Goal: Task Accomplishment & Management: Use online tool/utility

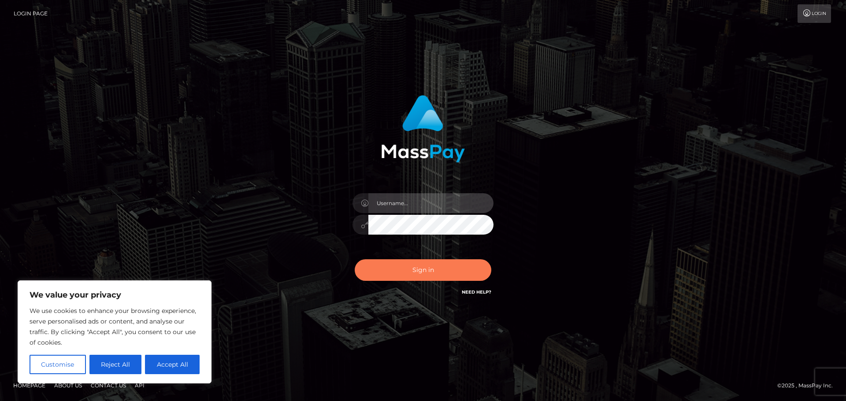
type input "[PERSON_NAME]"
click at [369, 274] on button "Sign in" at bounding box center [423, 270] width 137 height 22
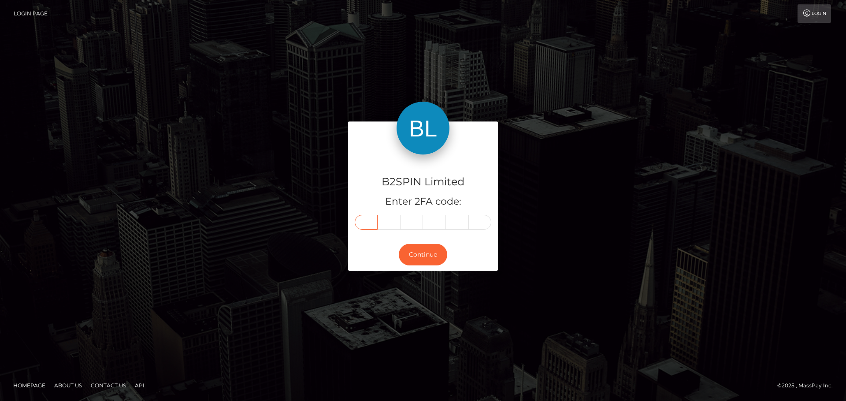
click at [358, 229] on input "text" at bounding box center [366, 222] width 23 height 15
click at [360, 222] on input "text" at bounding box center [366, 222] width 23 height 15
type input "7"
type input "4"
type input "8"
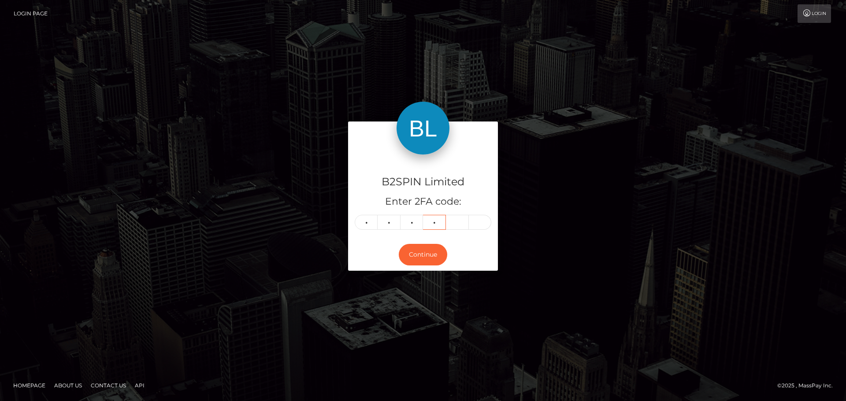
type input "0"
type input "5"
type input "1"
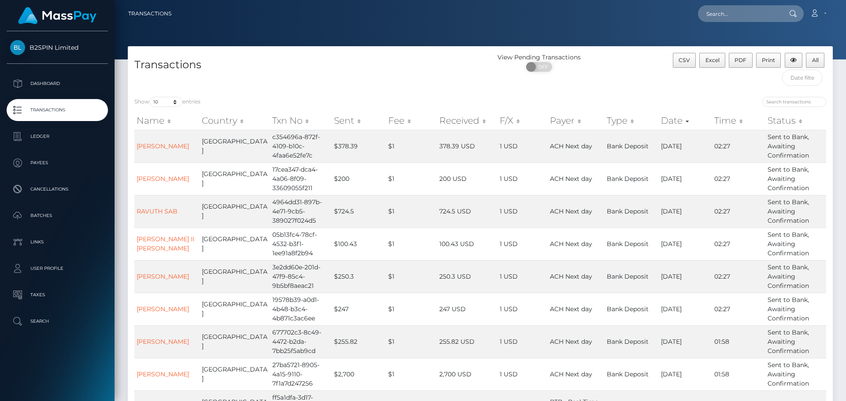
click at [539, 73] on div "ON OFF" at bounding box center [539, 69] width 118 height 14
click at [540, 67] on span "OFF" at bounding box center [542, 67] width 22 height 10
drag, startPoint x: 564, startPoint y: 16, endPoint x: 540, endPoint y: 69, distance: 58.2
click at [540, 69] on span "ON" at bounding box center [536, 67] width 22 height 10
checkbox input "false"
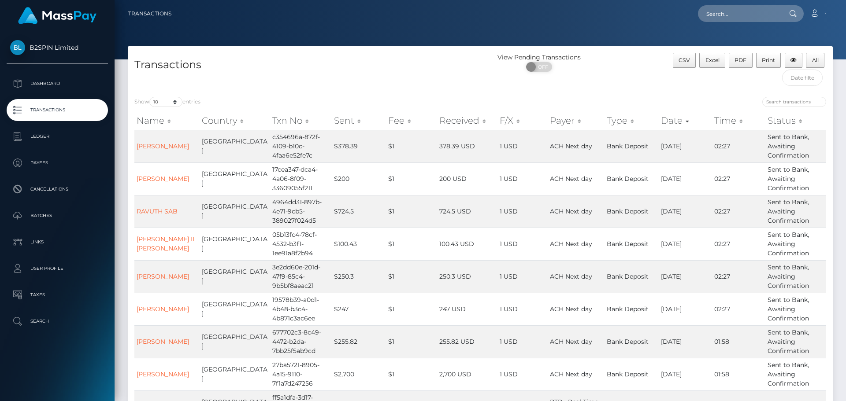
click at [177, 109] on div "Show 10 25 50 100 250 500 1,000 3,500 entries" at bounding box center [303, 103] width 339 height 12
click at [177, 106] on select "10 25 50 100 250 500 1,000 3,500" at bounding box center [165, 102] width 33 height 10
select select "3500"
click at [150, 97] on select "10 25 50 100 250 500 1,000 3,500" at bounding box center [165, 102] width 33 height 10
click at [727, 63] on div "CSV Excel PDF Print All" at bounding box center [749, 61] width 153 height 17
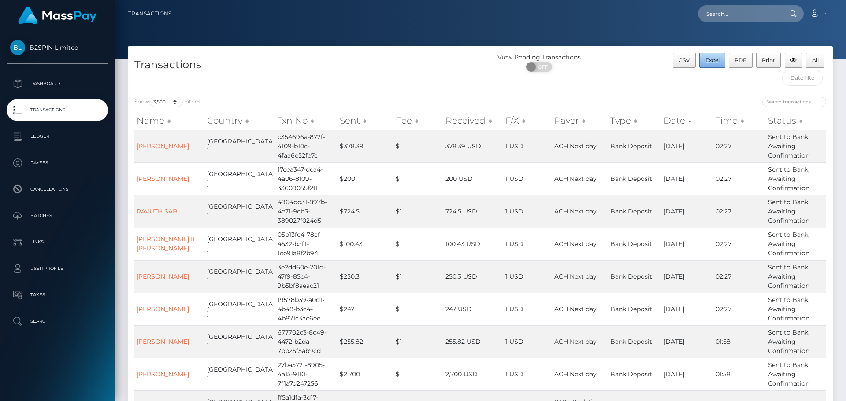
click at [719, 61] on span "Excel" at bounding box center [712, 60] width 14 height 7
click at [752, 5] on input "text" at bounding box center [739, 13] width 83 height 17
paste input "3243847"
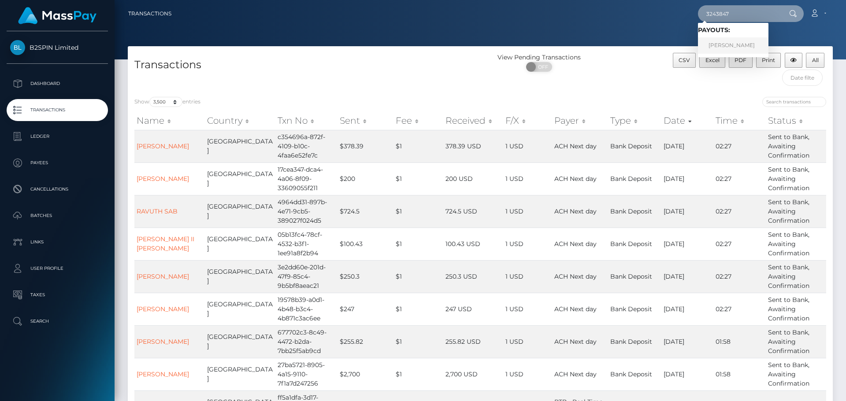
type input "3243847"
click at [735, 41] on link "DAVID HEEYOON CHONG" at bounding box center [733, 45] width 70 height 16
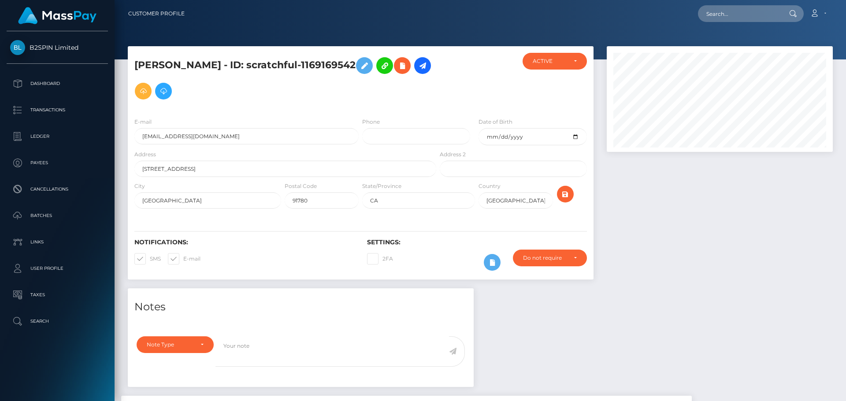
scroll to position [106, 226]
click at [731, 248] on div at bounding box center [719, 167] width 239 height 242
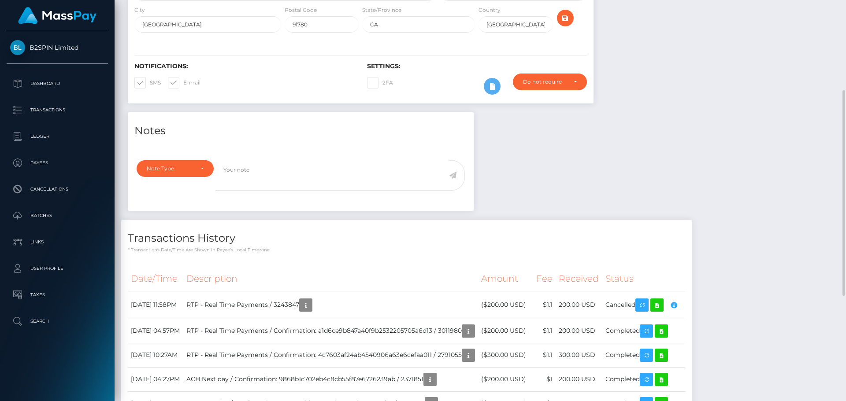
scroll to position [220, 0]
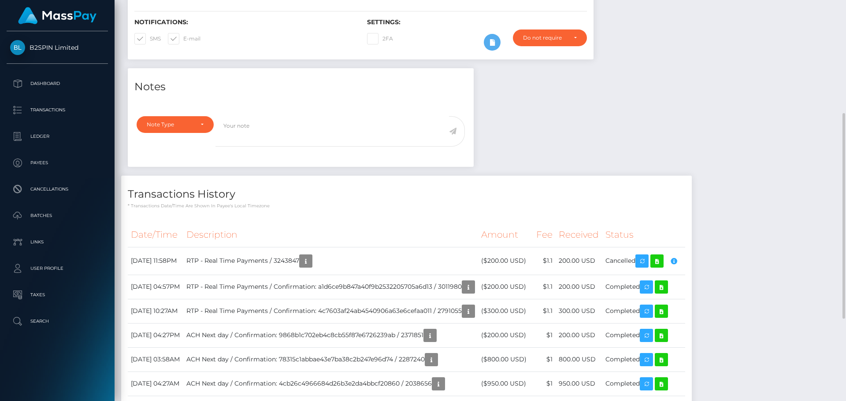
click at [748, 244] on div "Notes Note Type Compliance Clear Compliance General Note Type" at bounding box center [480, 292] width 718 height 449
